Goal: Check status: Check status

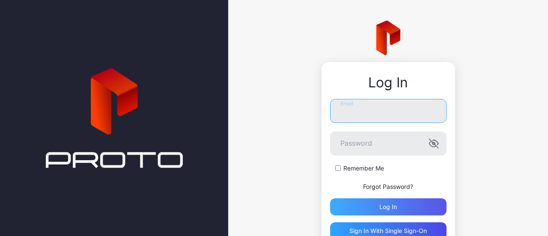
type input "**********"
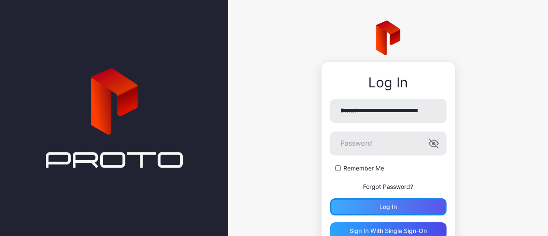
click at [379, 211] on div "Log in" at bounding box center [388, 206] width 117 height 17
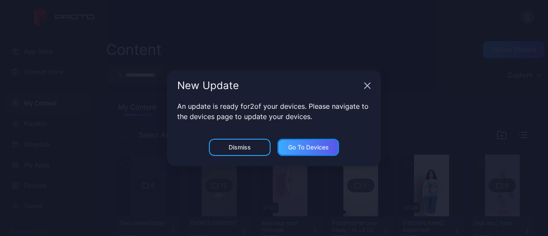
click at [298, 149] on div "Go to devices" at bounding box center [308, 147] width 41 height 7
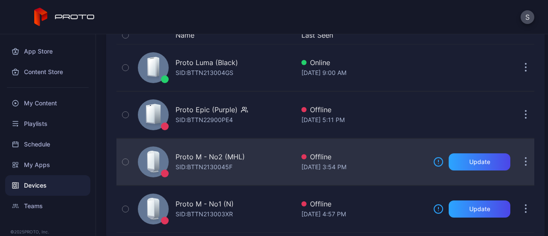
scroll to position [112, 0]
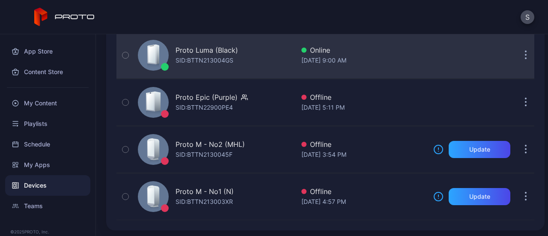
click at [197, 56] on div "SID: BTTN213004GS" at bounding box center [205, 60] width 58 height 10
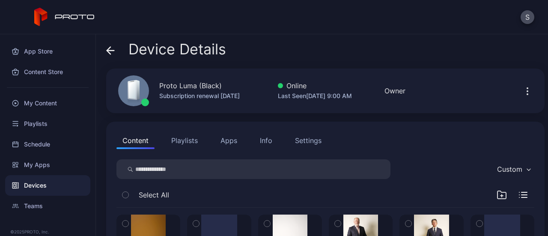
scroll to position [87, 0]
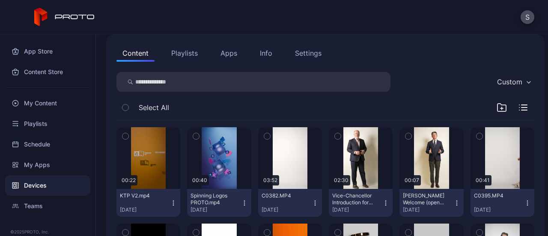
click at [269, 53] on div "Info" at bounding box center [266, 53] width 12 height 10
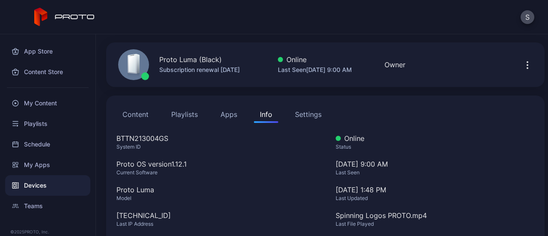
click at [136, 114] on button "Content" at bounding box center [136, 114] width 38 height 17
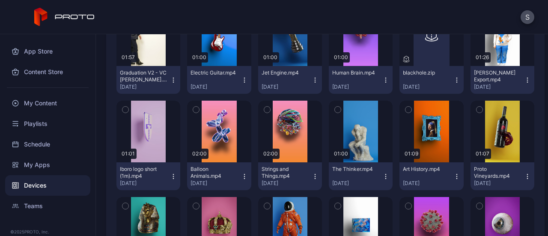
scroll to position [500, 0]
